Goal: Information Seeking & Learning: Learn about a topic

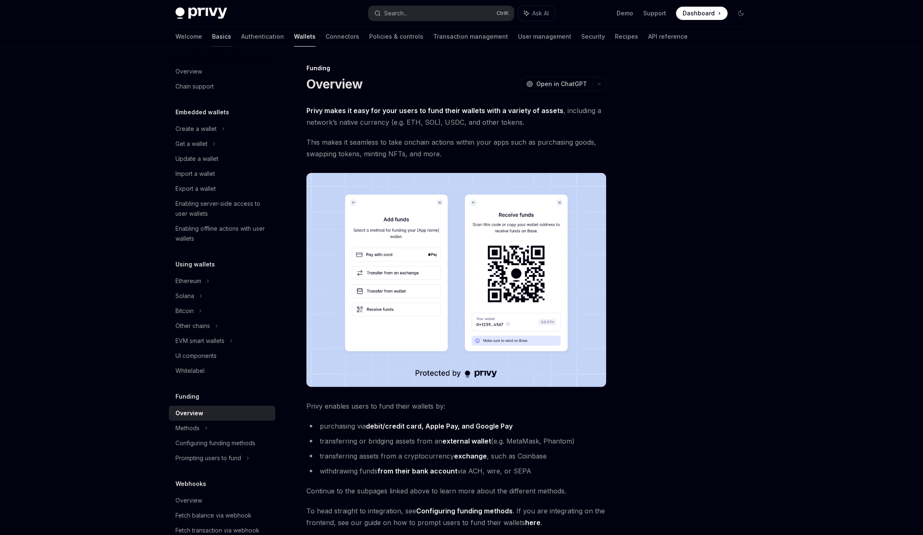
click at [212, 35] on link "Basics" at bounding box center [221, 37] width 19 height 20
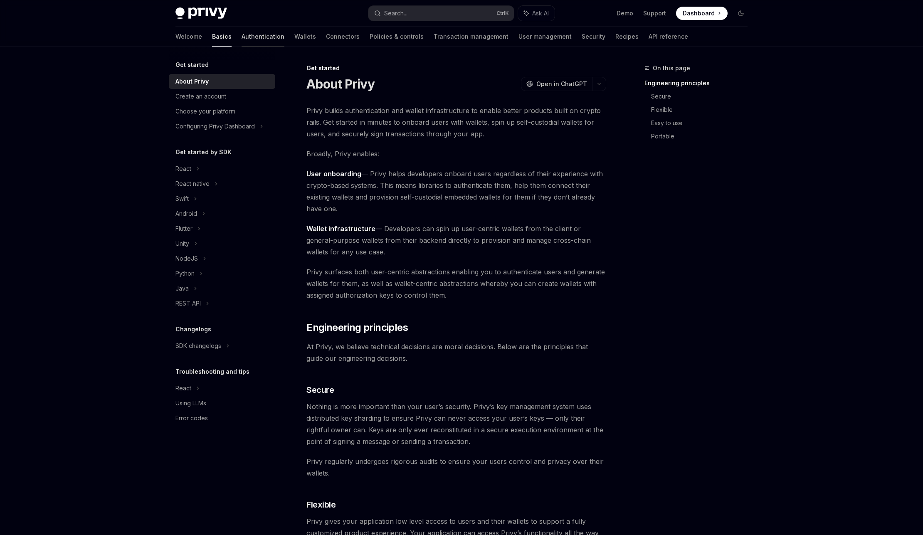
click at [242, 38] on link "Authentication" at bounding box center [263, 37] width 43 height 20
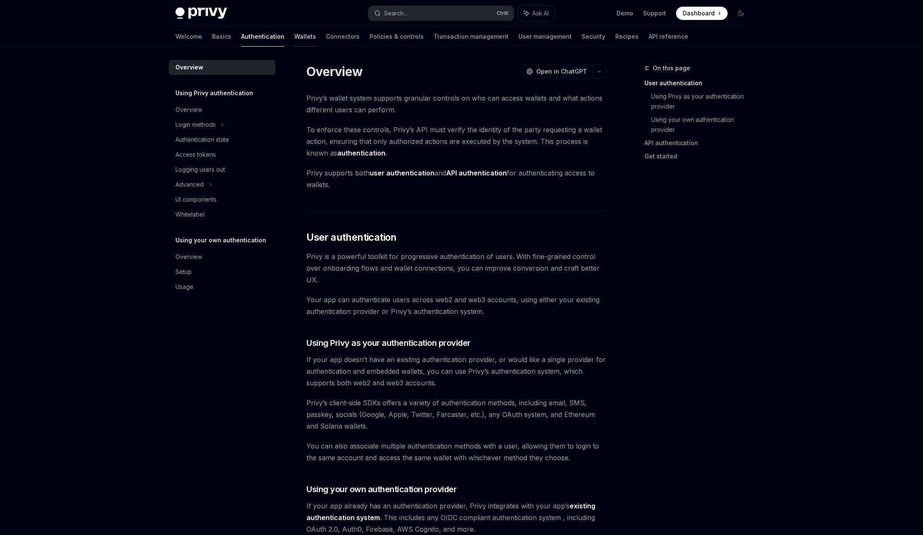
click at [294, 41] on link "Wallets" at bounding box center [305, 37] width 22 height 20
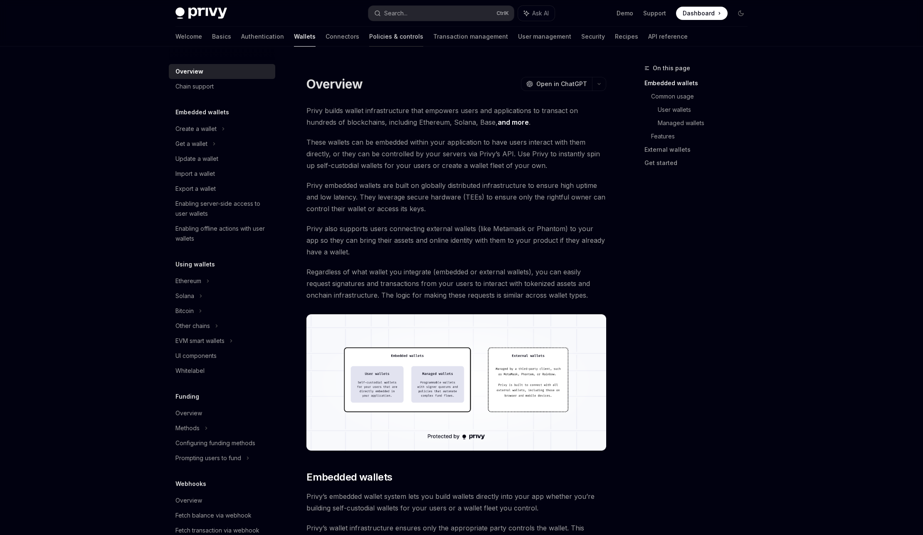
click at [369, 37] on link "Policies & controls" at bounding box center [396, 37] width 54 height 20
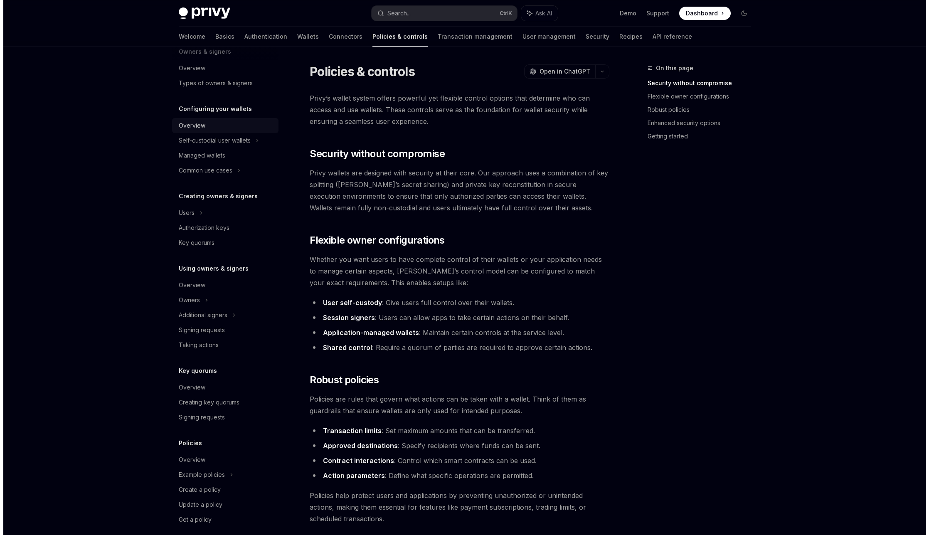
scroll to position [50, 0]
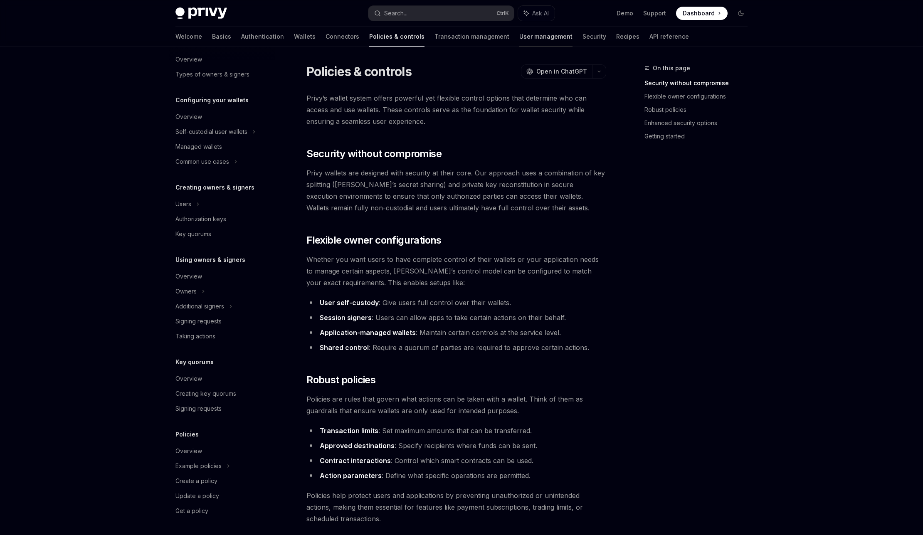
click at [519, 36] on link "User management" at bounding box center [545, 37] width 53 height 20
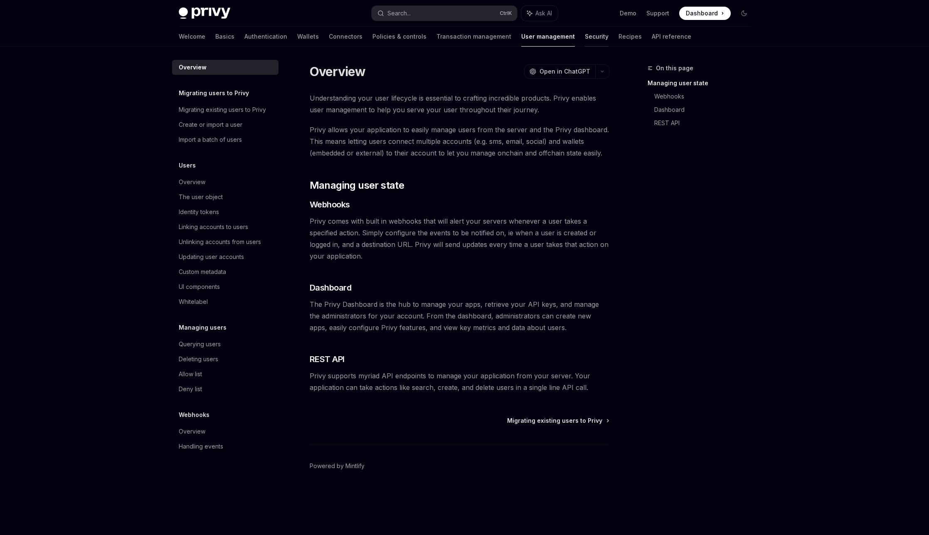
click at [585, 37] on link "Security" at bounding box center [597, 37] width 24 height 20
type textarea "*"
